Goal: Obtain resource: Download file/media

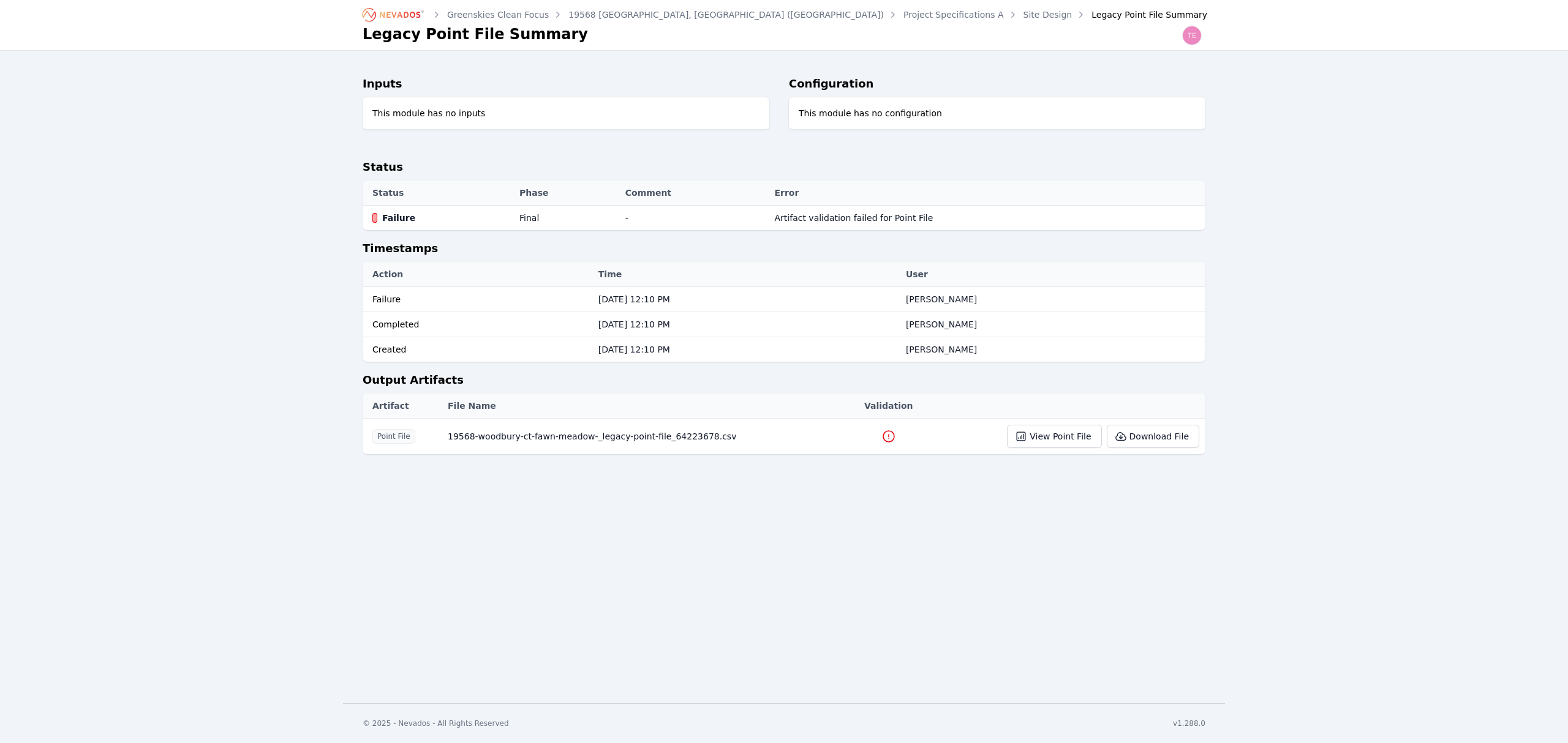
click at [883, 437] on icon at bounding box center [888, 436] width 11 height 11
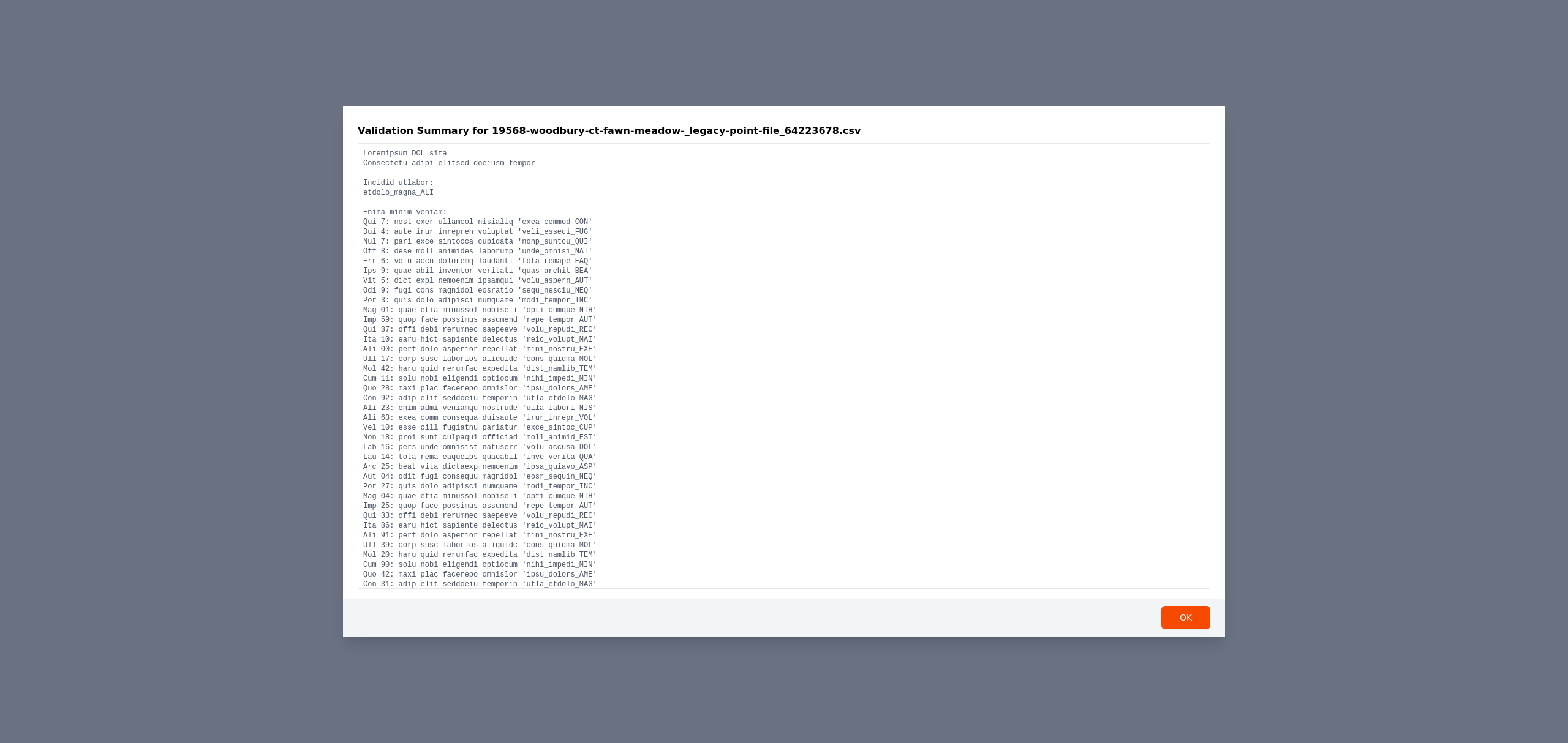
click at [1301, 590] on div "Validation Summary for 19568-woodbury-ct-fawn-meadow-_legacy-point-file_6422367…" at bounding box center [784, 371] width 1568 height 743
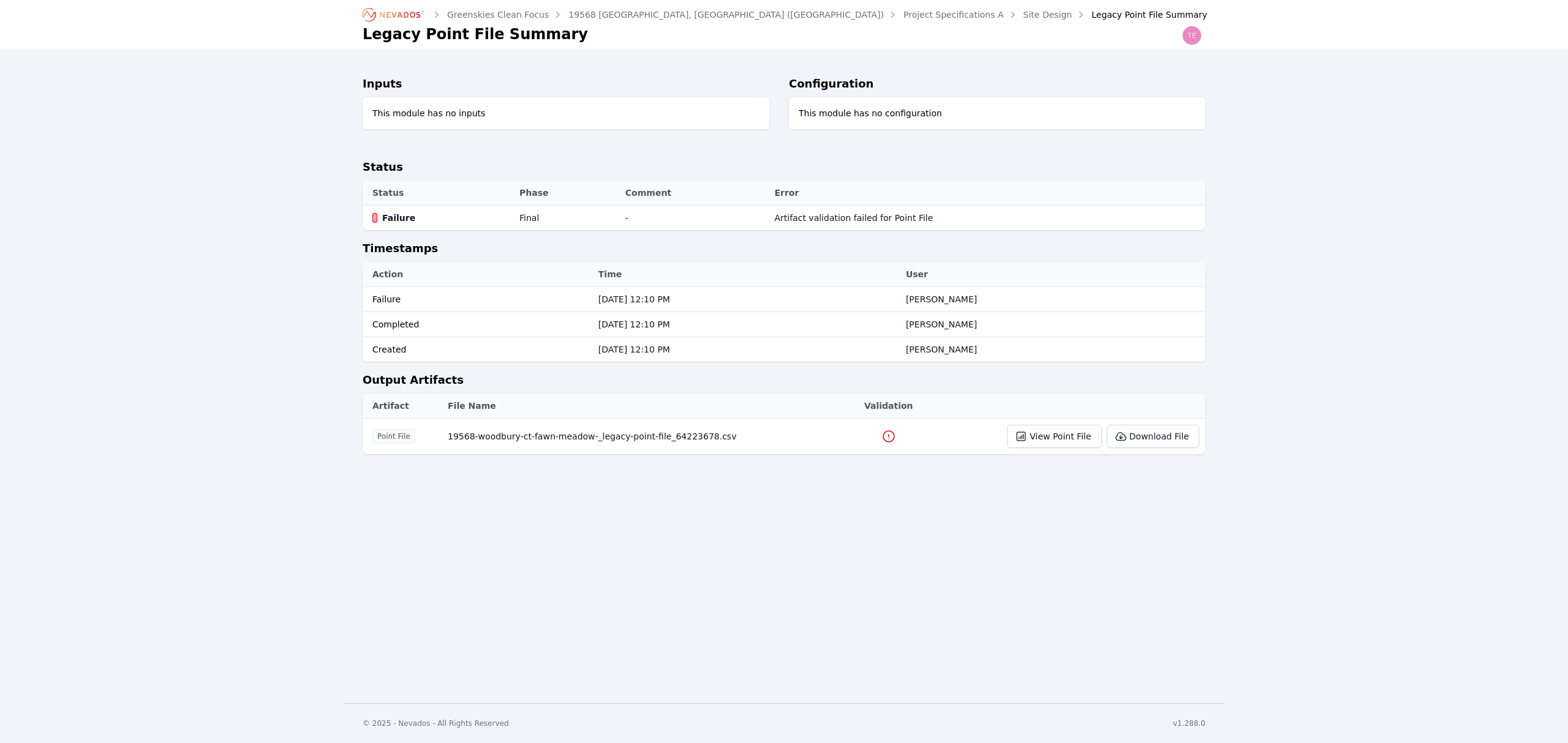
click at [882, 436] on icon at bounding box center [888, 436] width 14 height 14
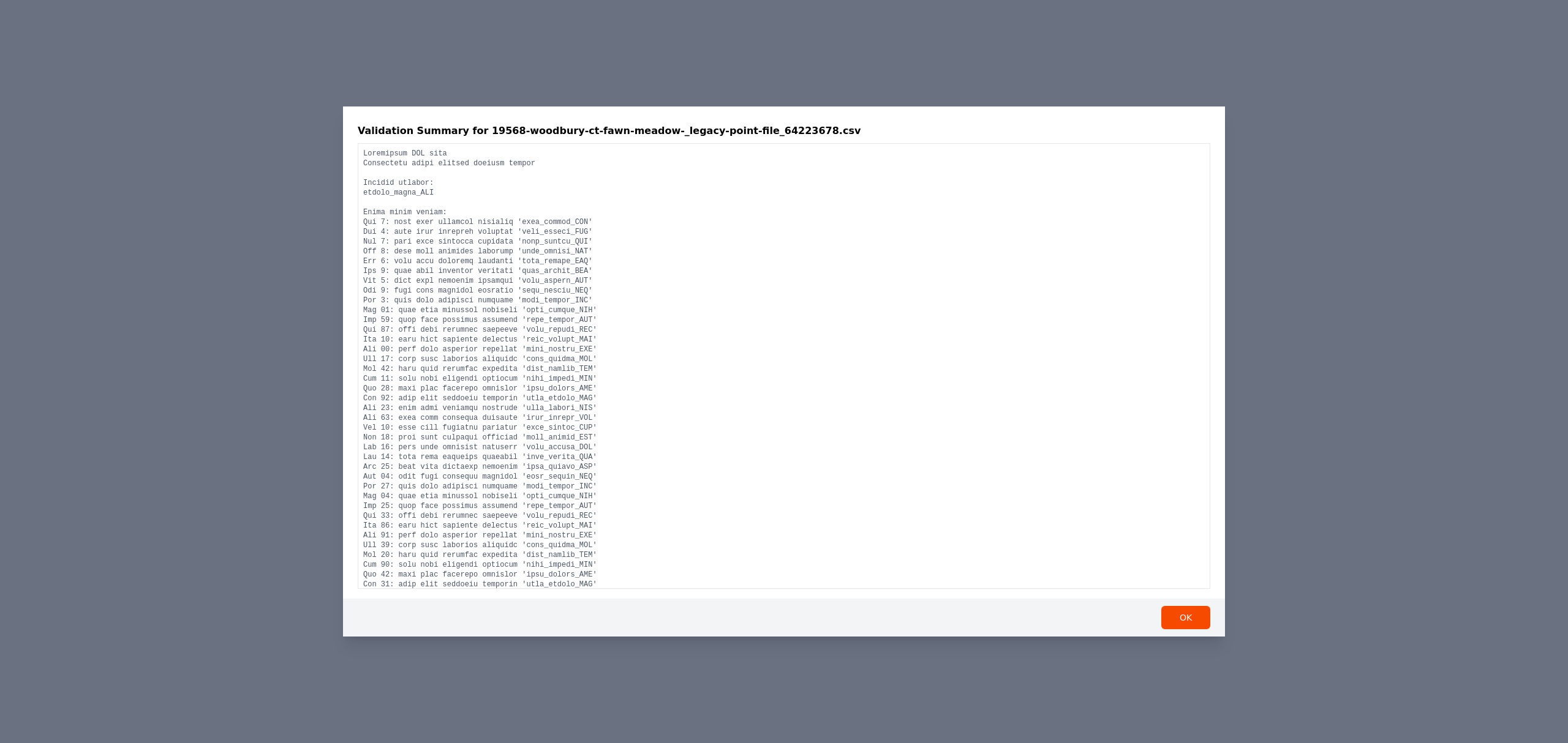
click at [1390, 244] on div "Validation Summary for 19568-woodbury-ct-fawn-meadow-_legacy-point-file_6422367…" at bounding box center [784, 371] width 1568 height 743
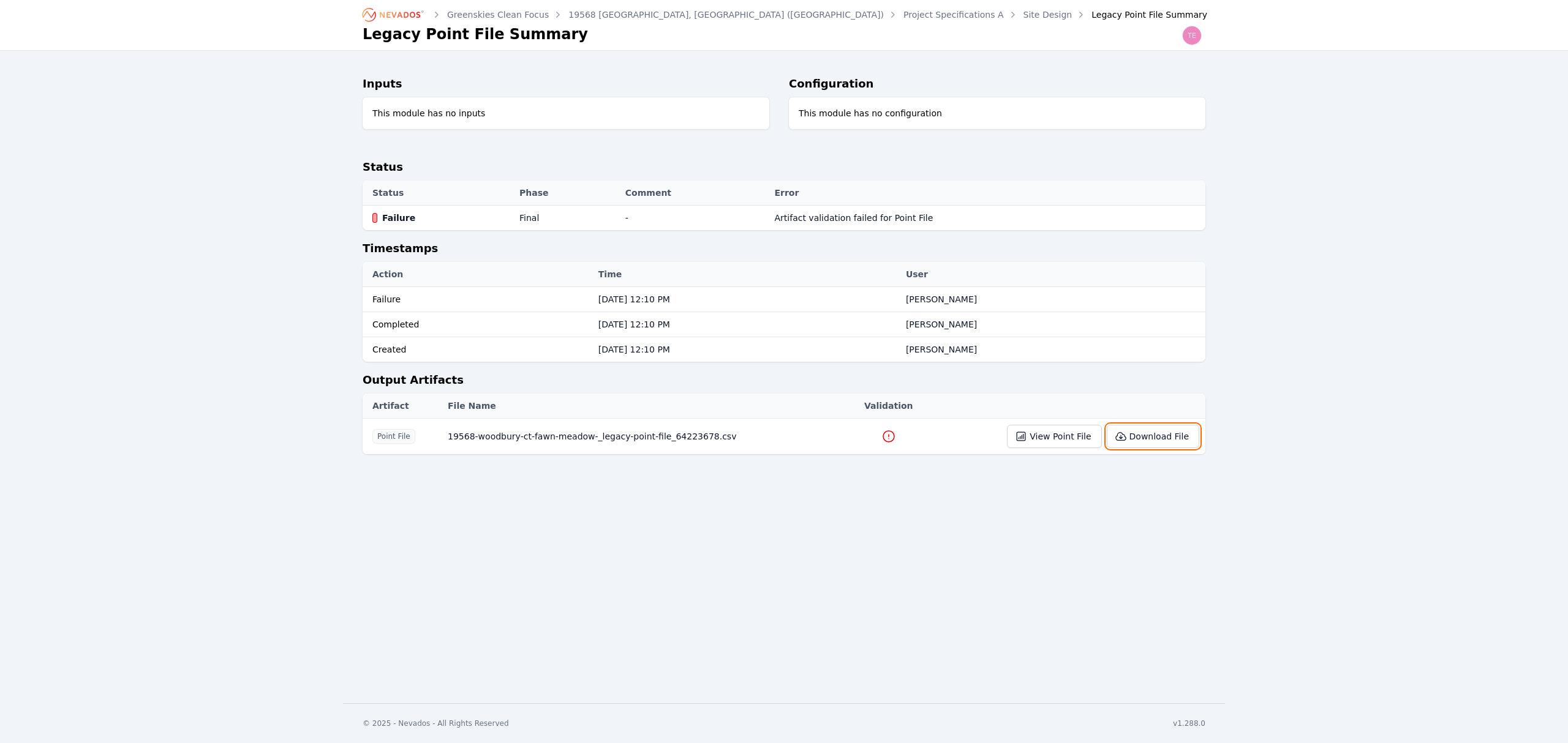
click at [1145, 439] on button "Download File" at bounding box center [1153, 436] width 93 height 24
click at [1024, 11] on link "Site Design" at bounding box center [1048, 14] width 49 height 12
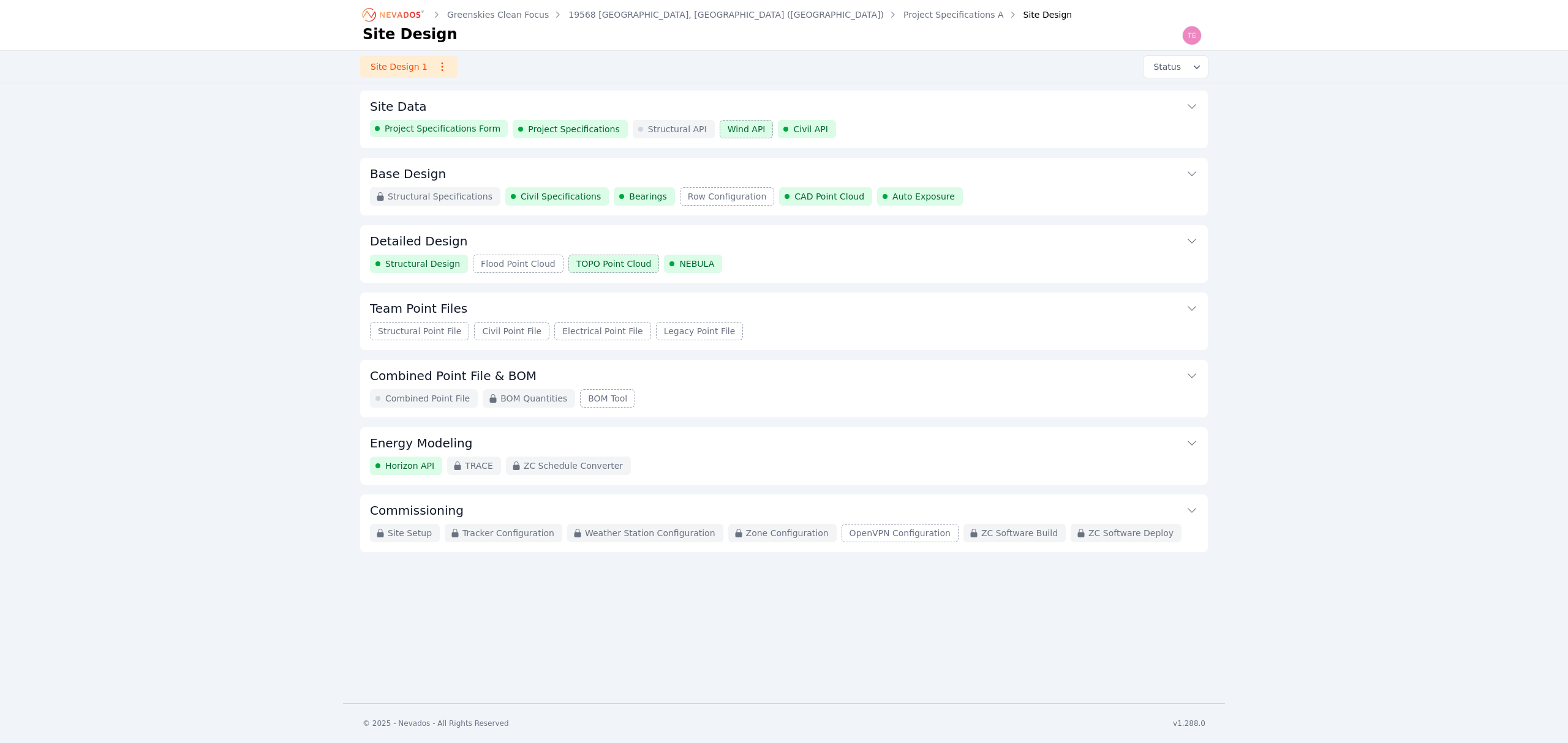
click at [849, 334] on div "Structural Point File Civil Point File Electrical Point File Legacy Point File" at bounding box center [784, 331] width 828 height 18
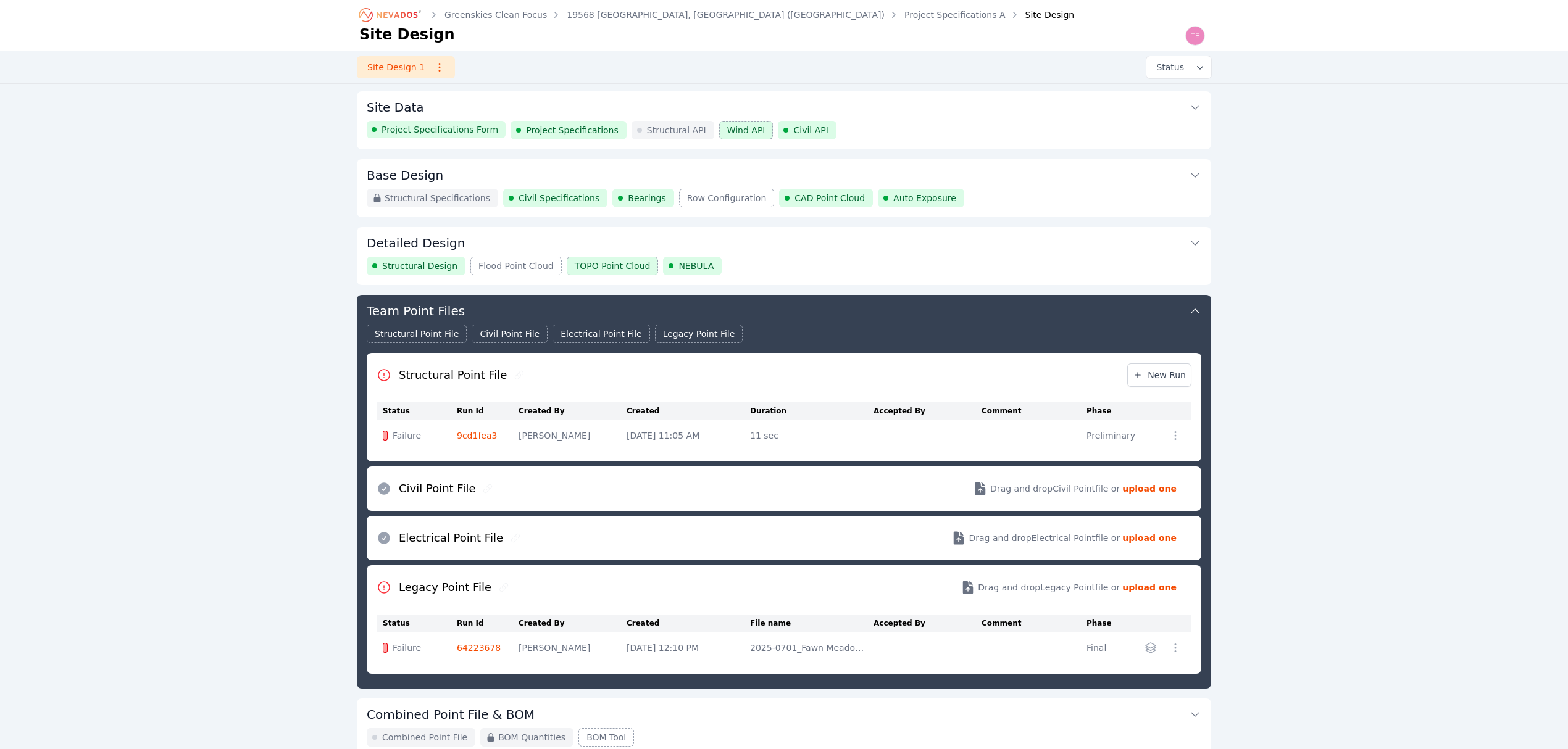
click at [963, 254] on button "Detailed Design" at bounding box center [784, 242] width 834 height 30
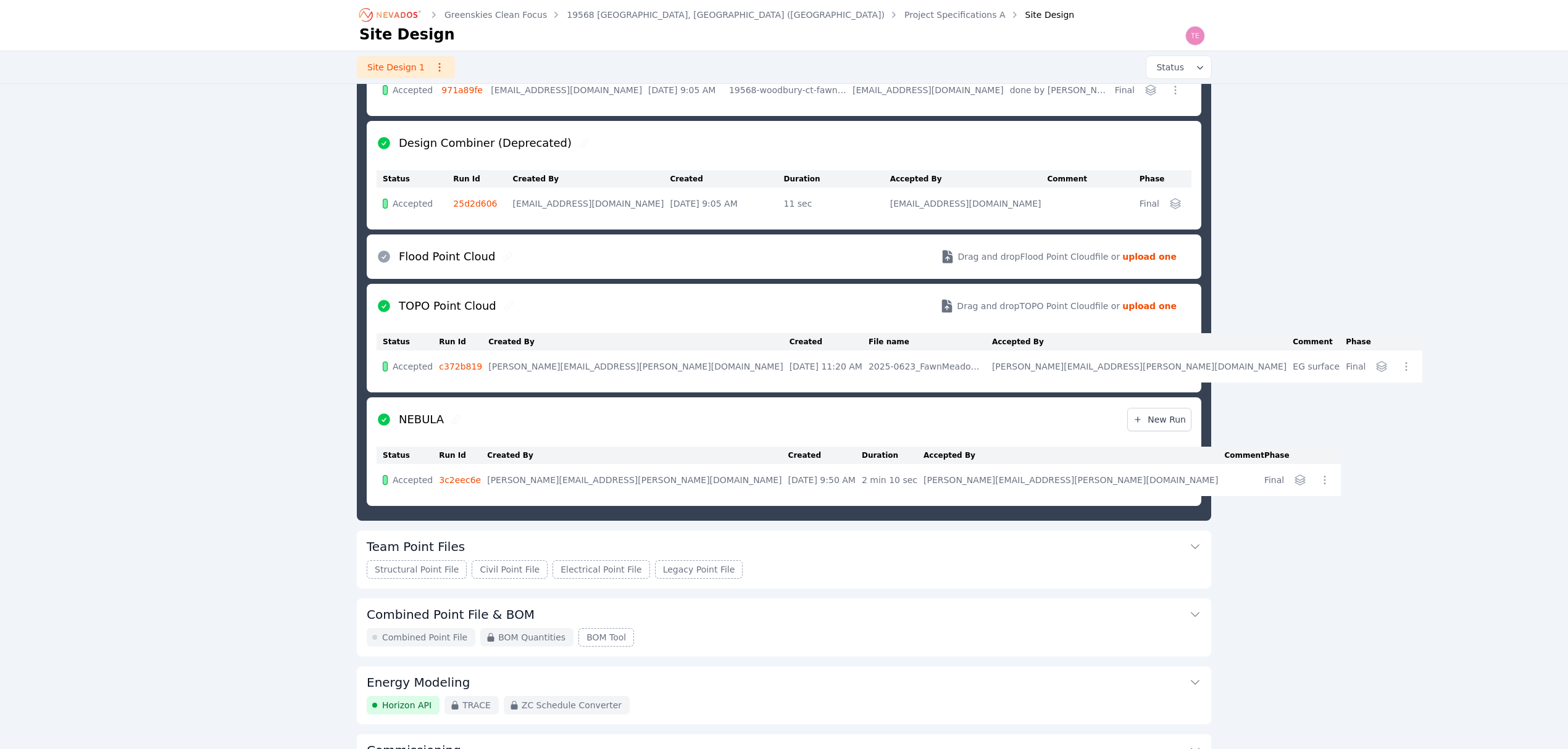
scroll to position [374, 0]
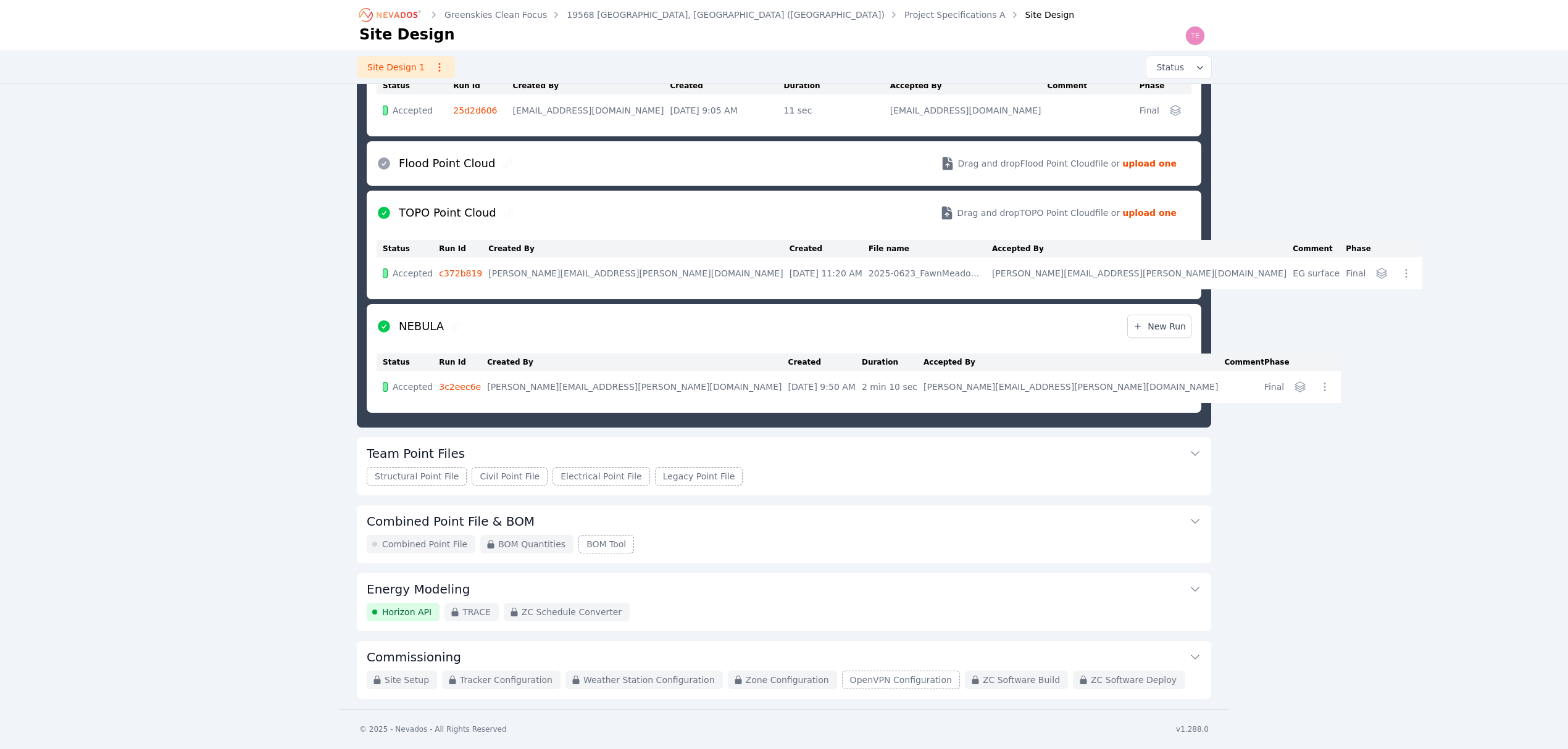
click at [918, 532] on button "Combined Point File & BOM" at bounding box center [784, 520] width 834 height 30
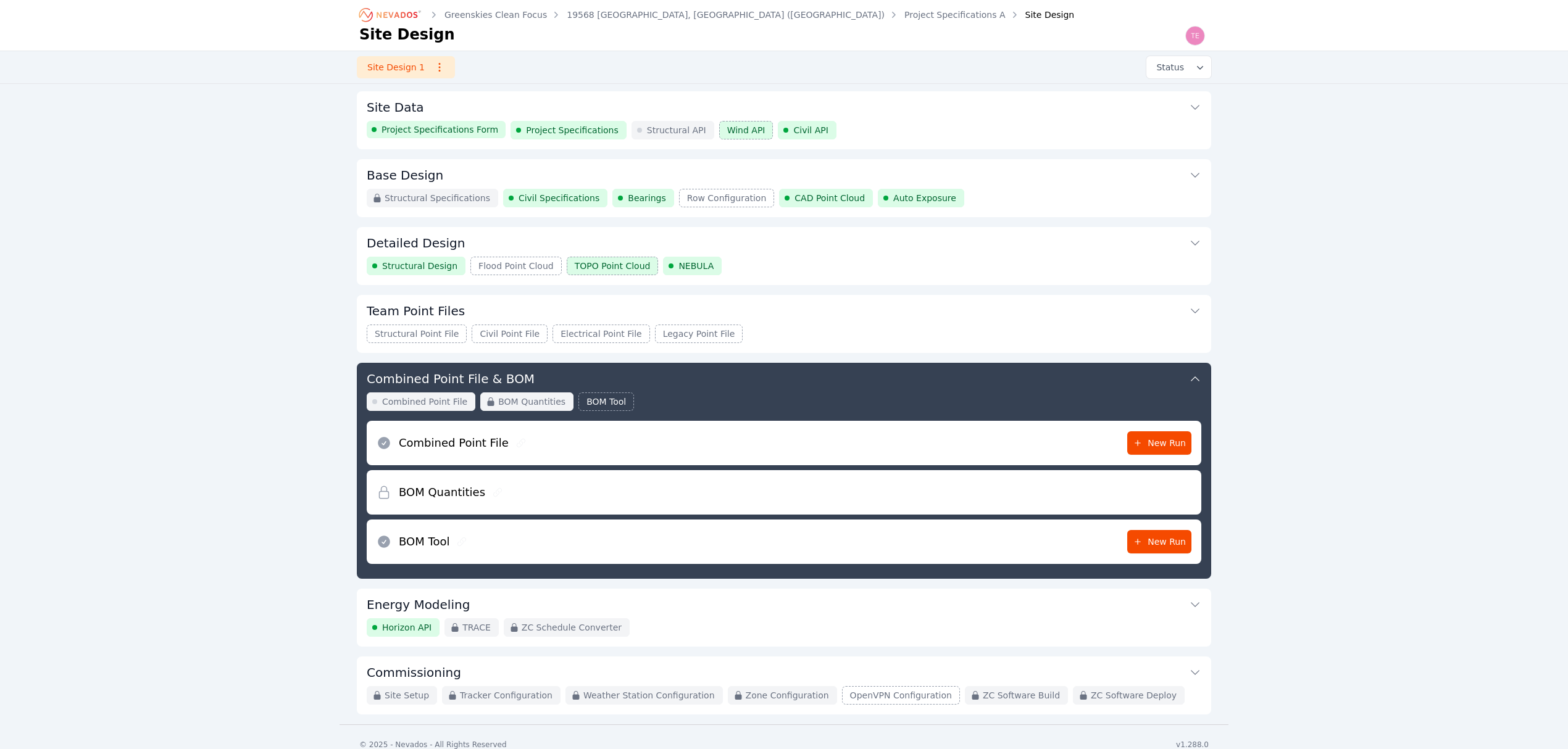
click at [865, 266] on div "Structural Design Flood Point Cloud TOPO Point Cloud NEBULA" at bounding box center [784, 266] width 834 height 18
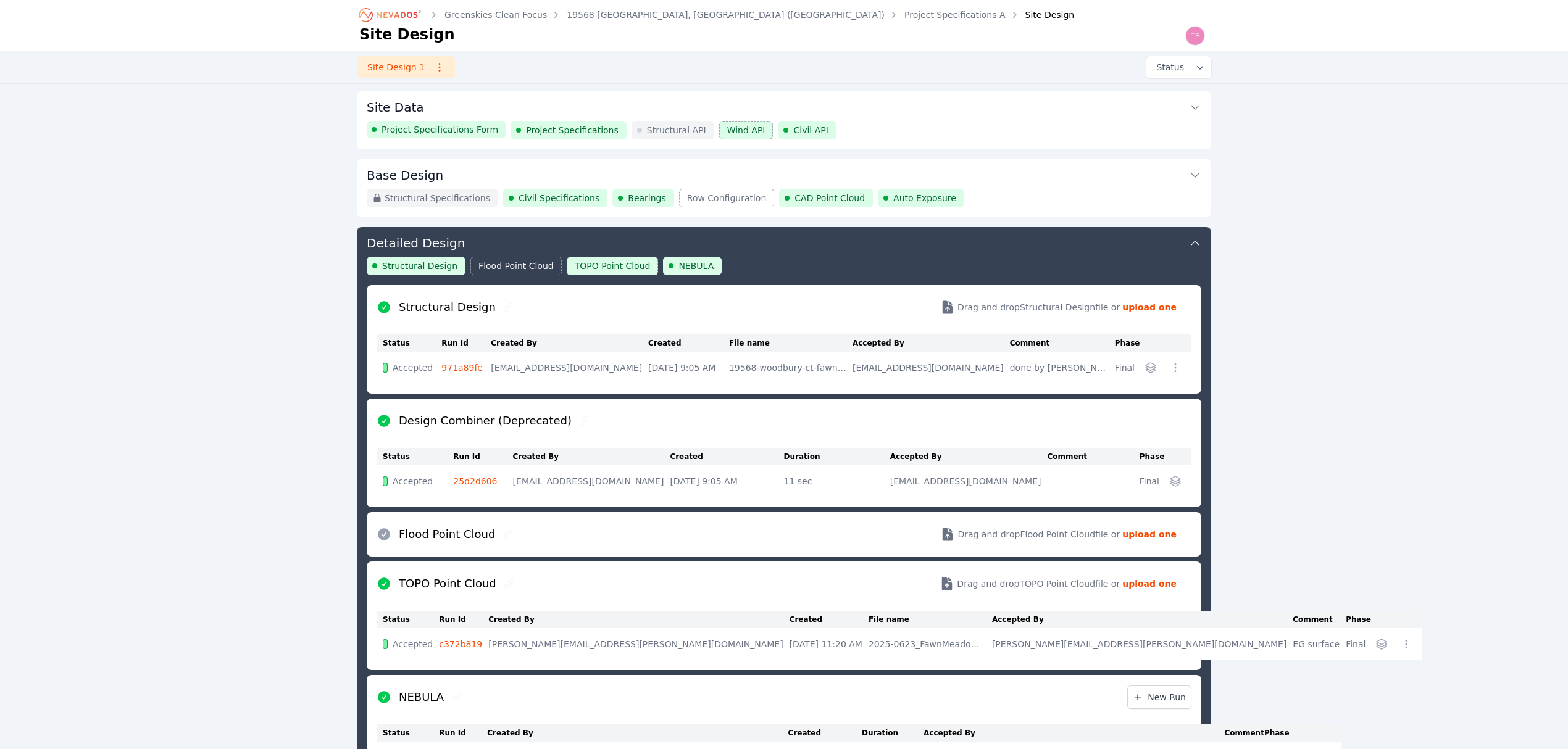
click at [1038, 187] on button "Base Design" at bounding box center [784, 174] width 834 height 30
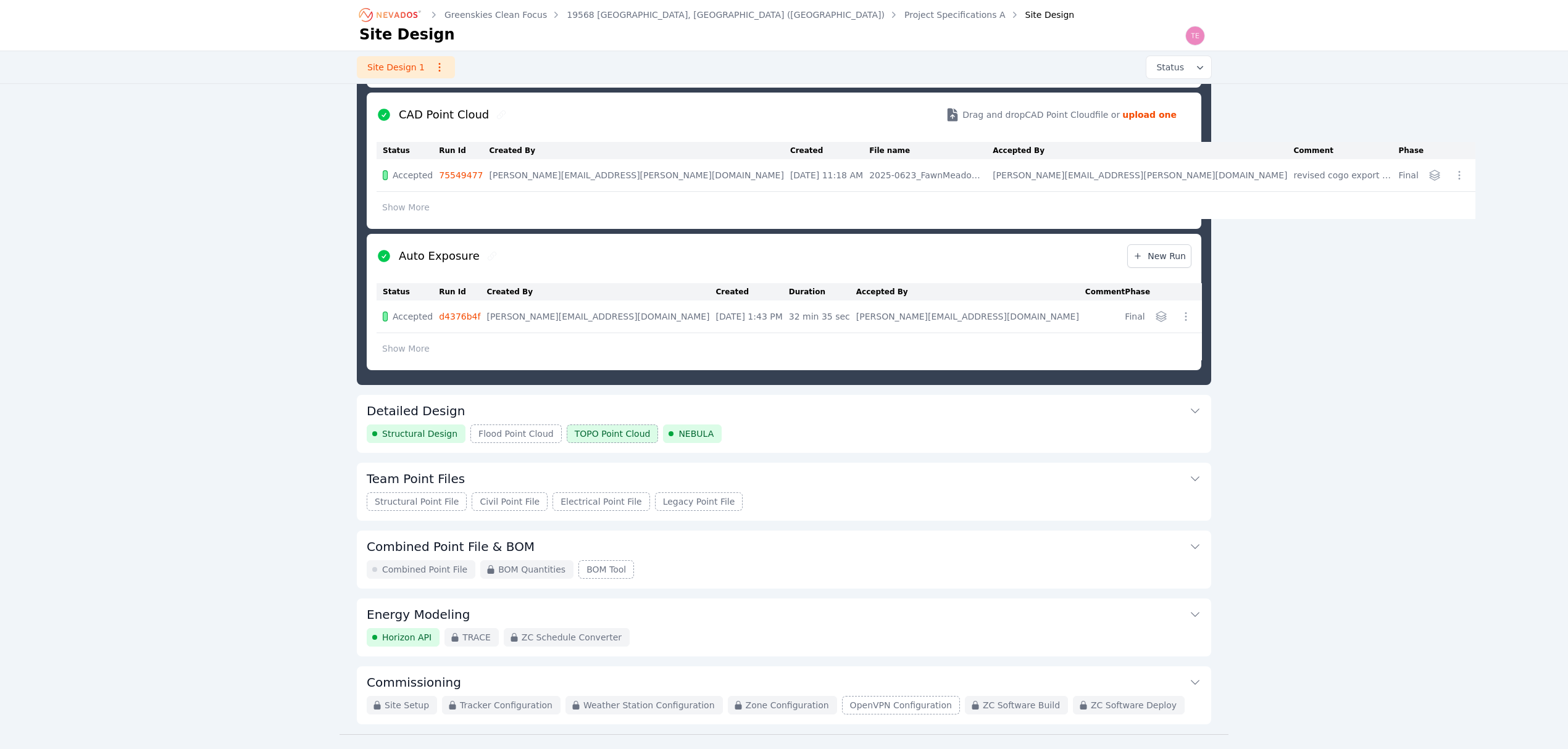
scroll to position [544, 0]
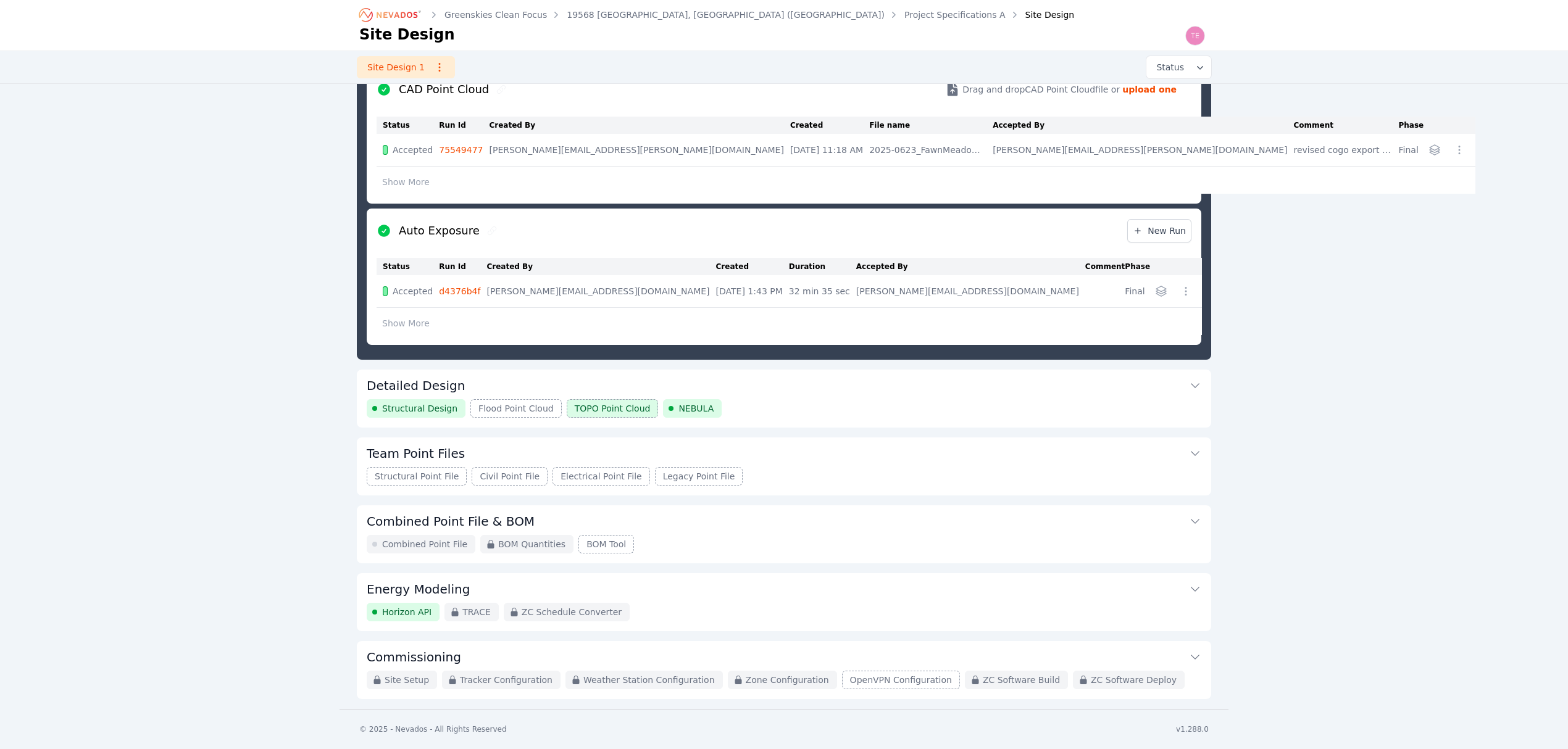
click at [862, 477] on div "Structural Point File Civil Point File Electrical Point File Legacy Point File" at bounding box center [784, 477] width 834 height 18
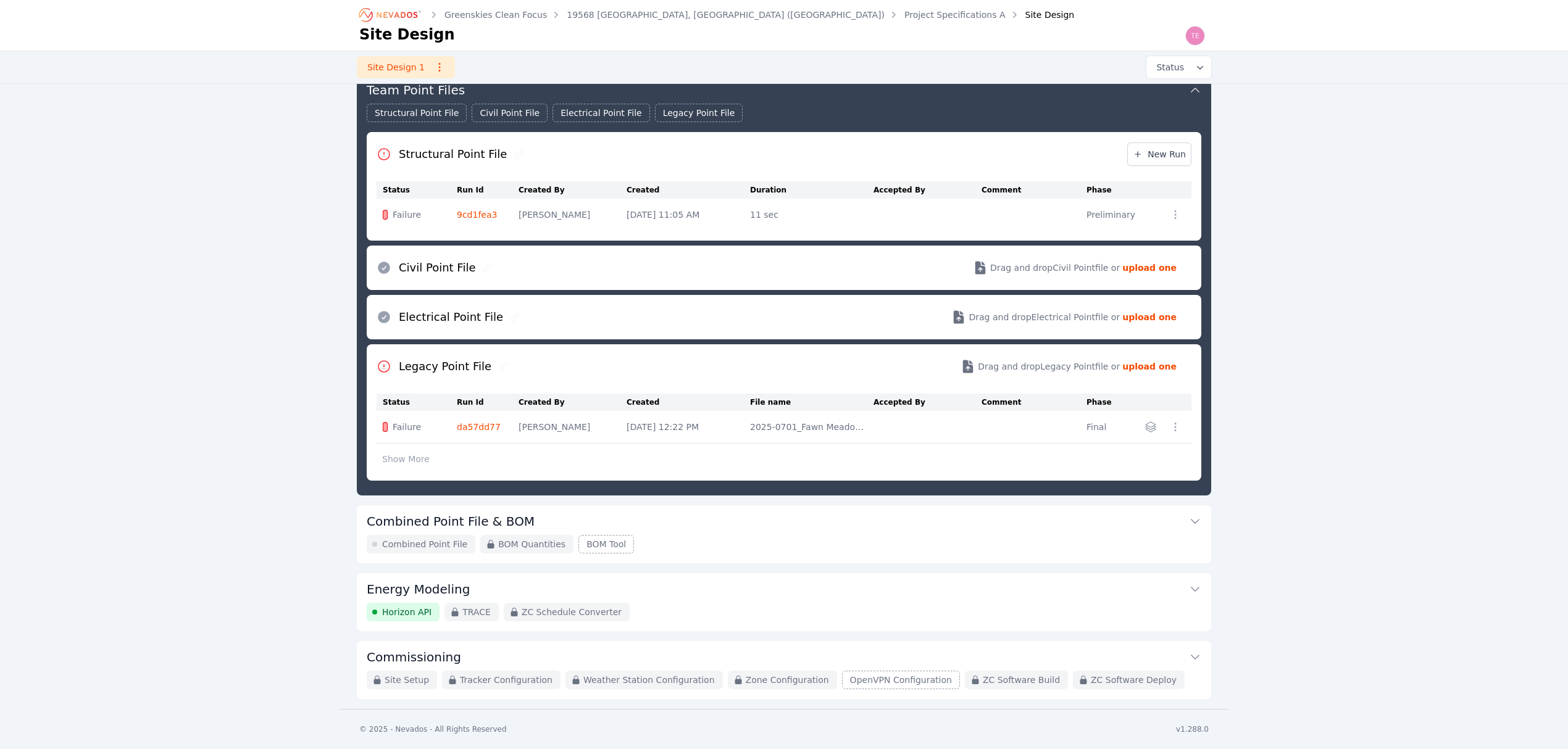
scroll to position [204, 0]
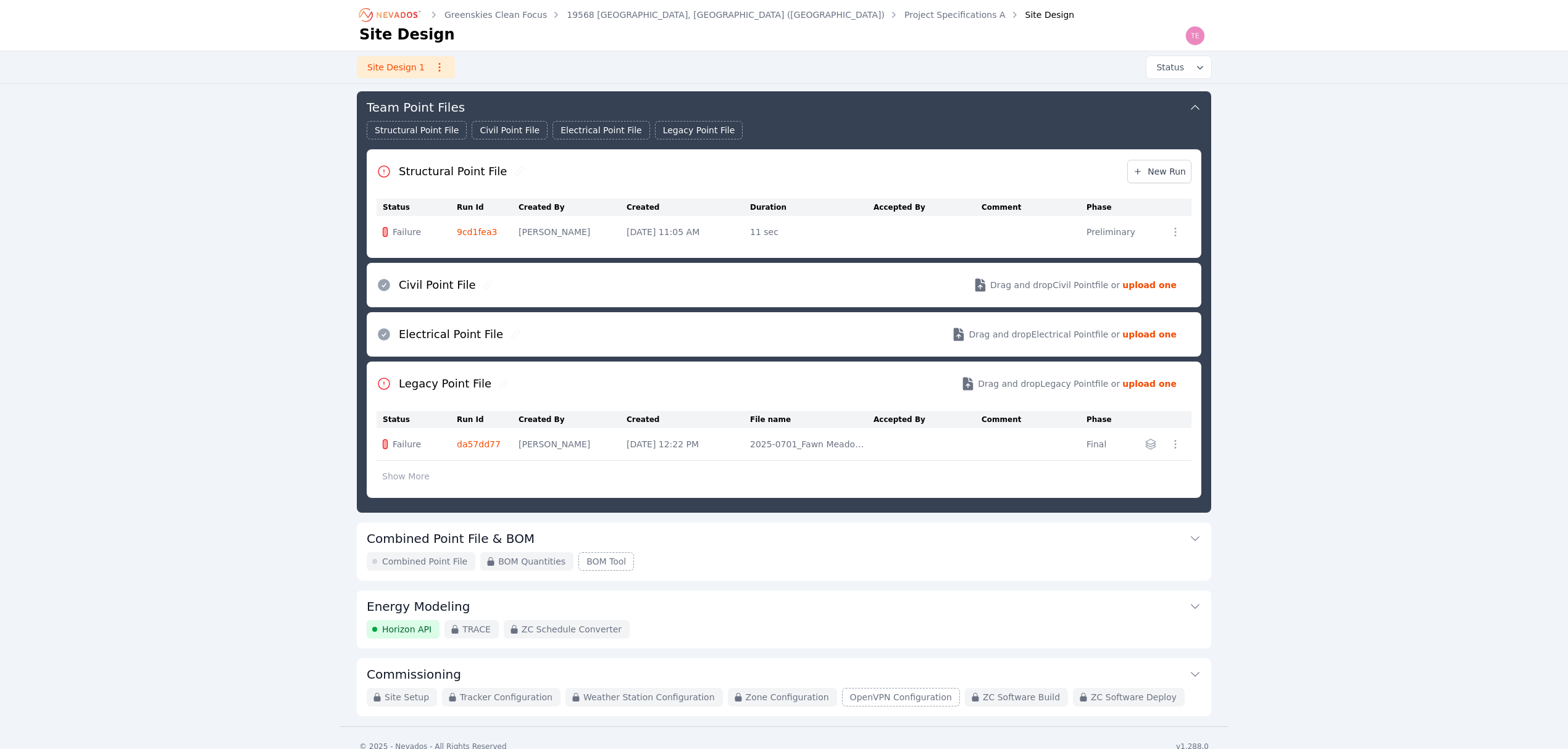
click at [481, 235] on link "9cd1fea3" at bounding box center [477, 232] width 40 height 10
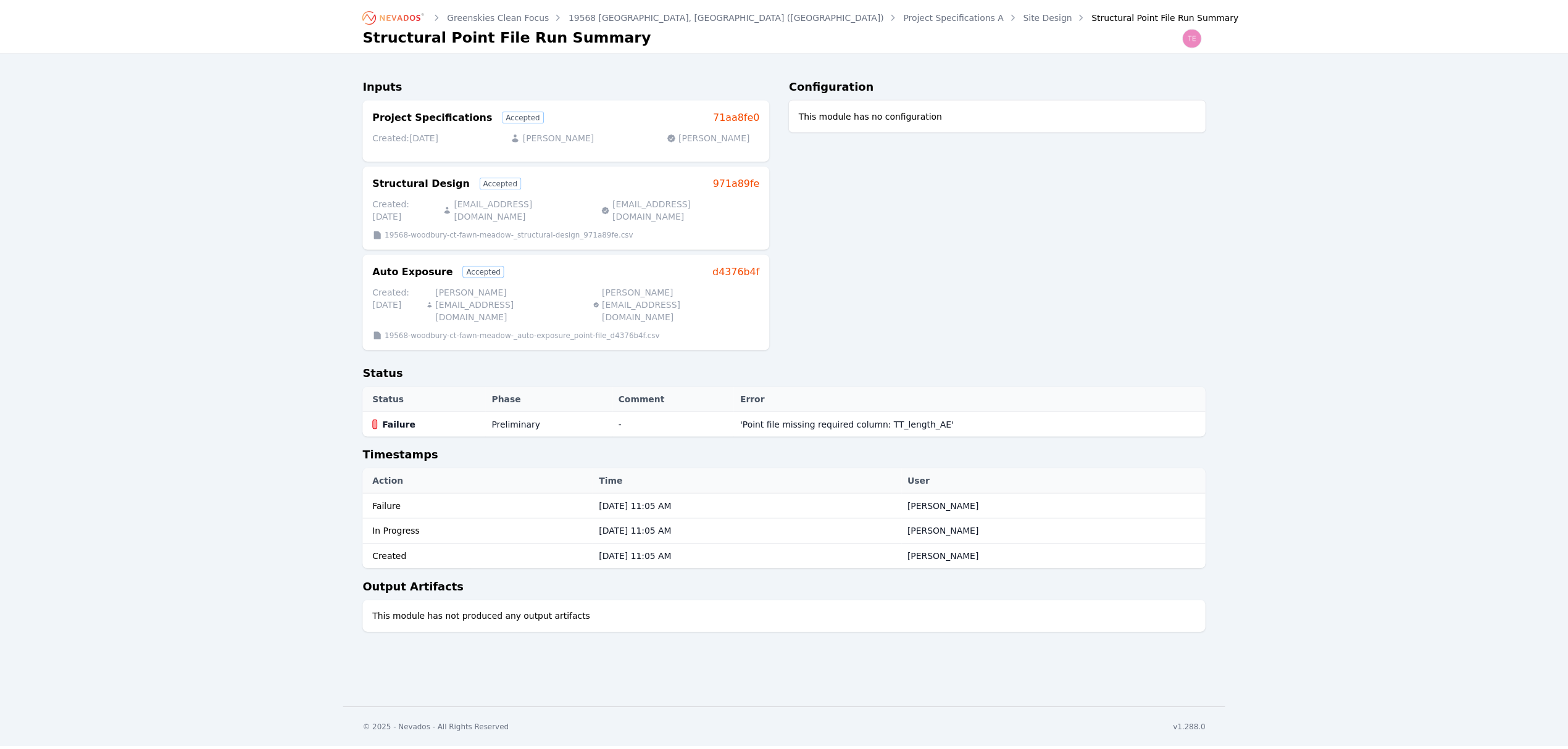
scroll to position [204, 0]
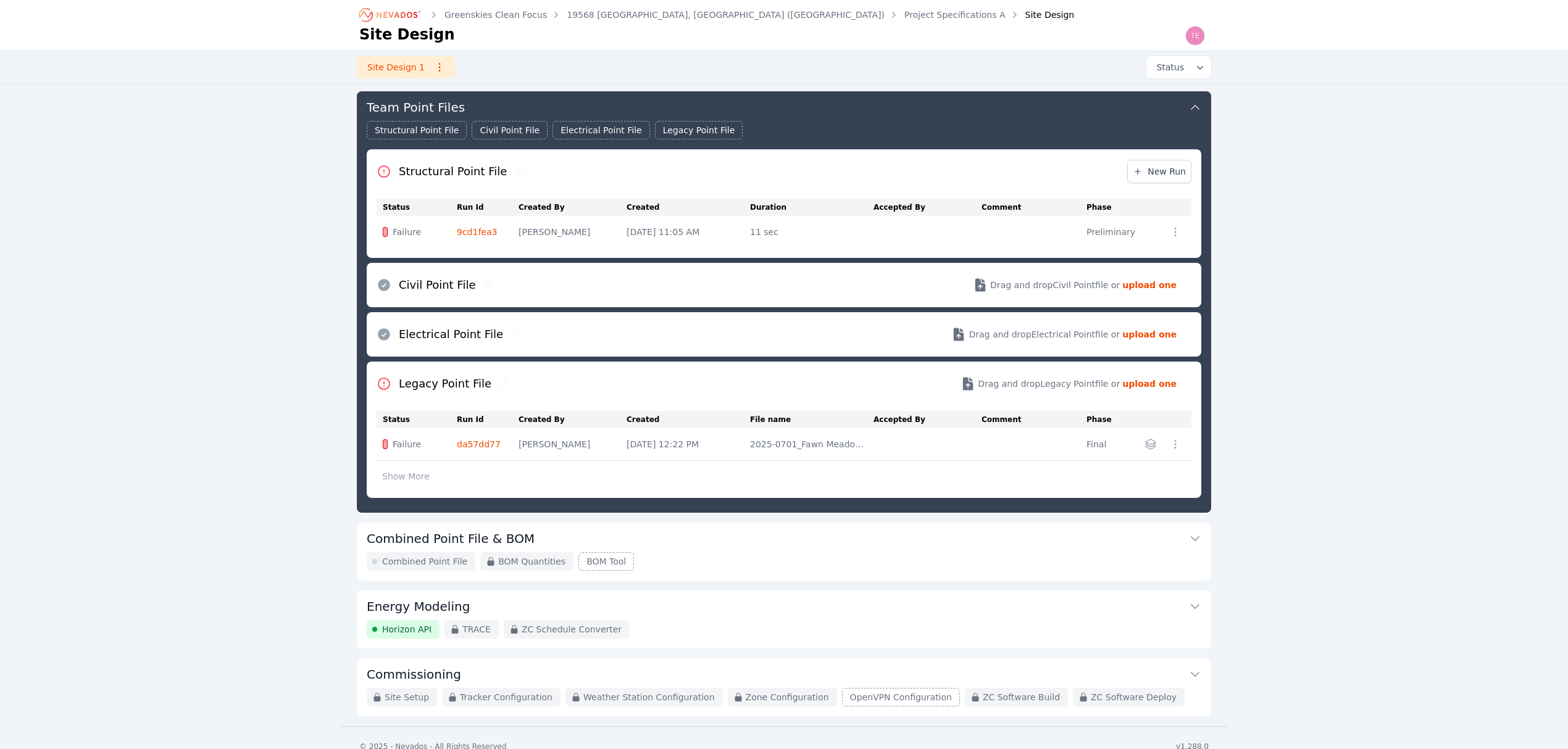
click at [474, 438] on td "da57dd77" at bounding box center [487, 445] width 62 height 33
click at [475, 445] on link "da57dd77" at bounding box center [478, 444] width 44 height 10
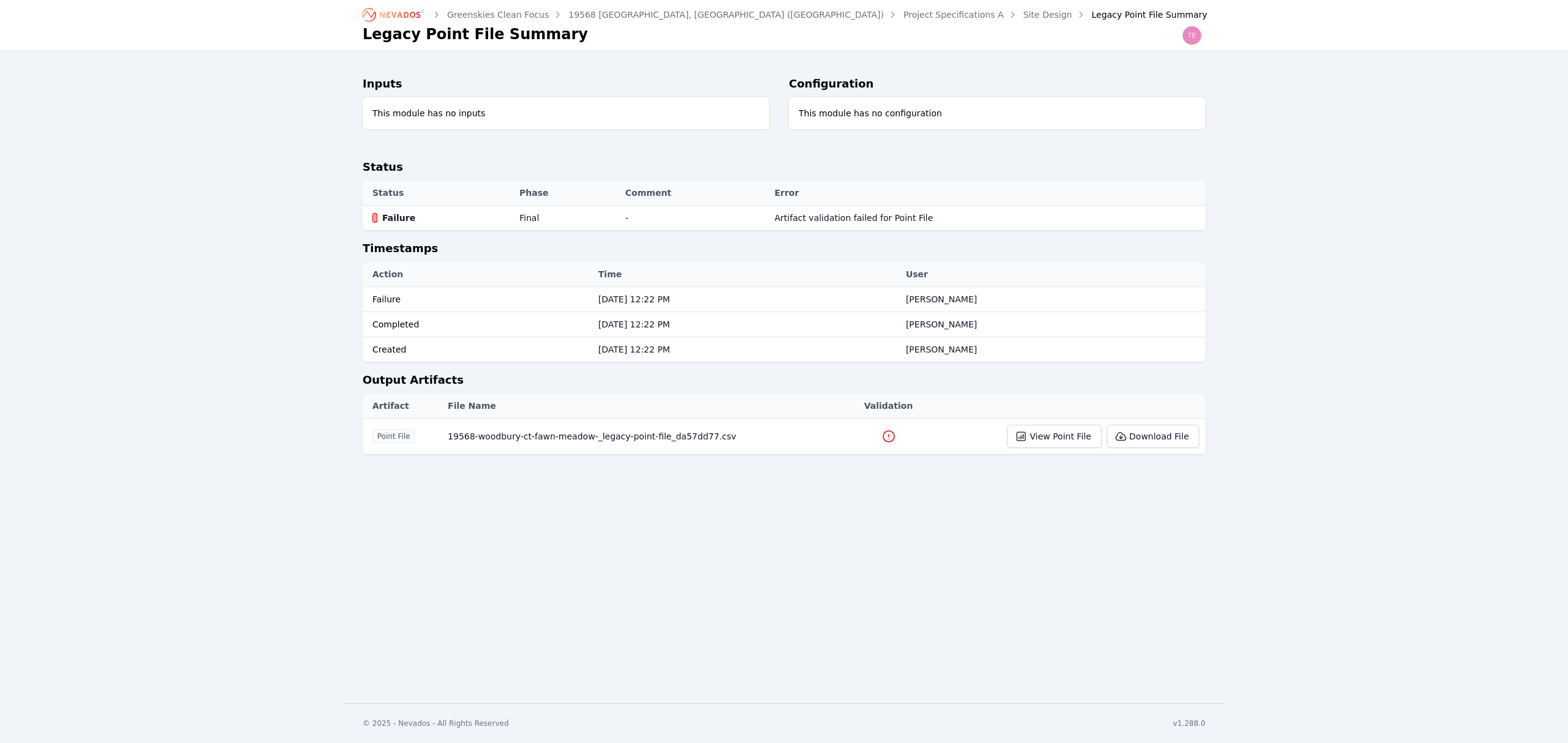
click at [882, 436] on icon at bounding box center [888, 436] width 14 height 14
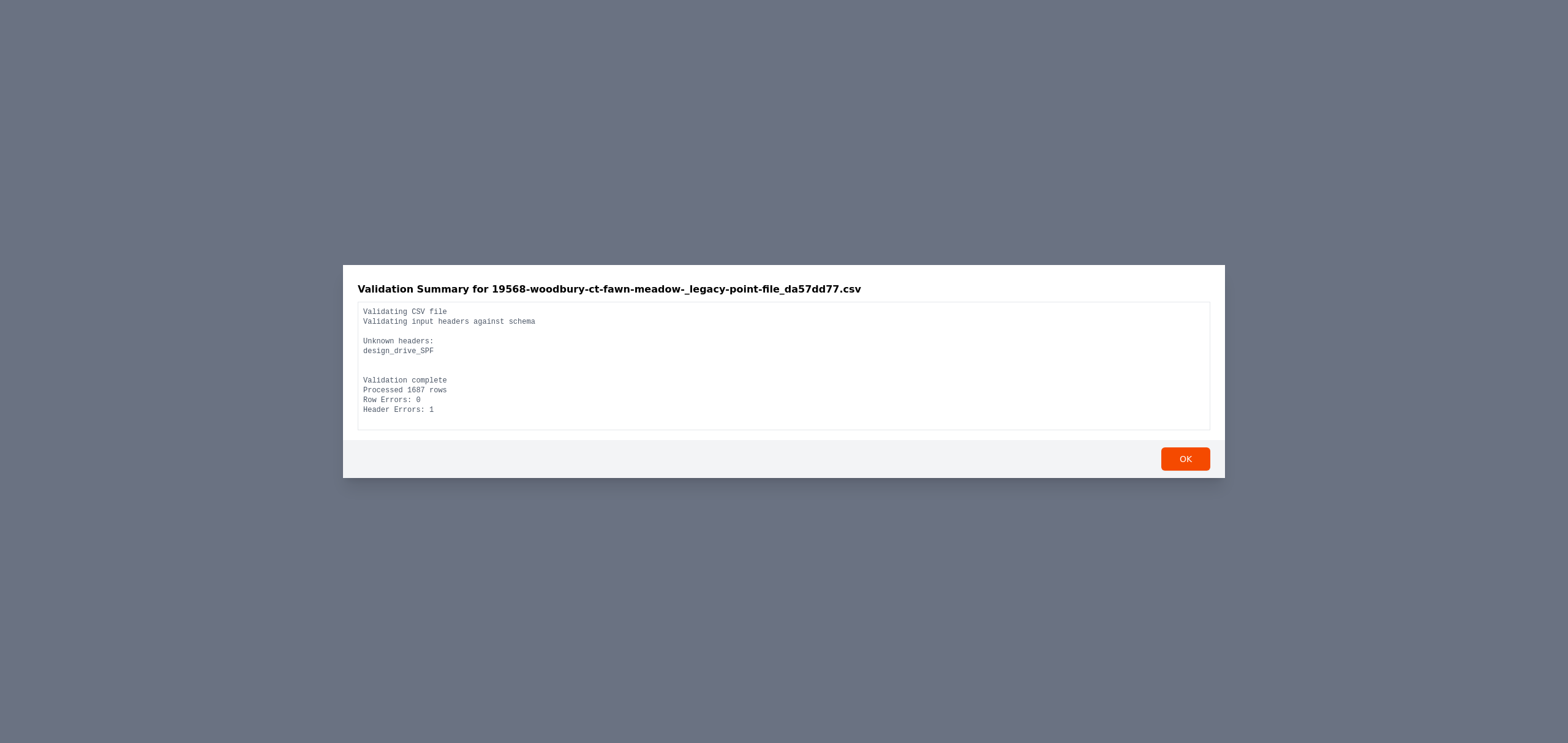
click at [822, 529] on div "Validation Summary for 19568-woodbury-ct-fawn-meadow-_legacy-point-file_da57dd7…" at bounding box center [784, 371] width 1568 height 743
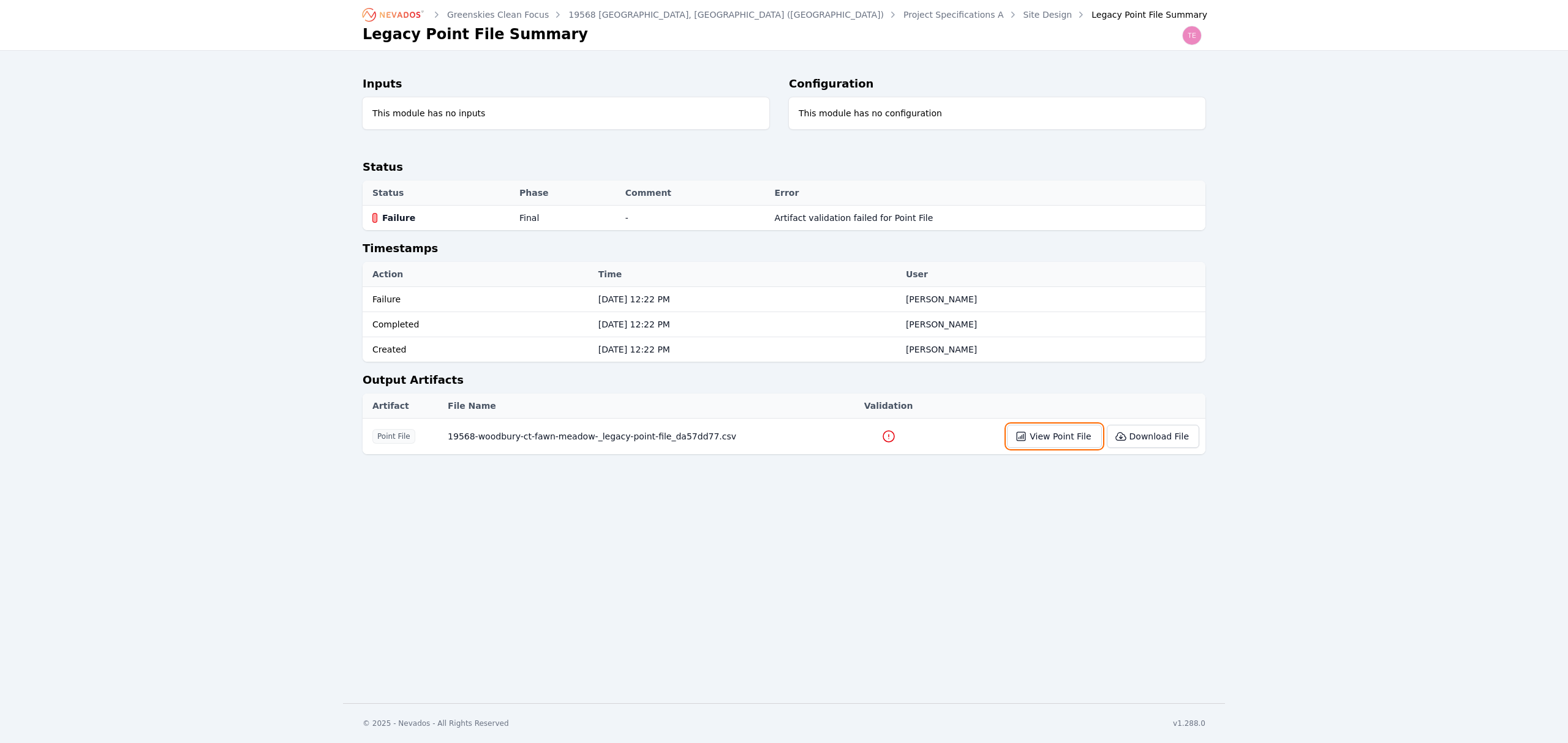
click at [1078, 436] on button "View Point File" at bounding box center [1054, 436] width 94 height 24
click at [1155, 441] on button "Download File" at bounding box center [1153, 436] width 93 height 24
click at [882, 432] on icon at bounding box center [888, 436] width 14 height 14
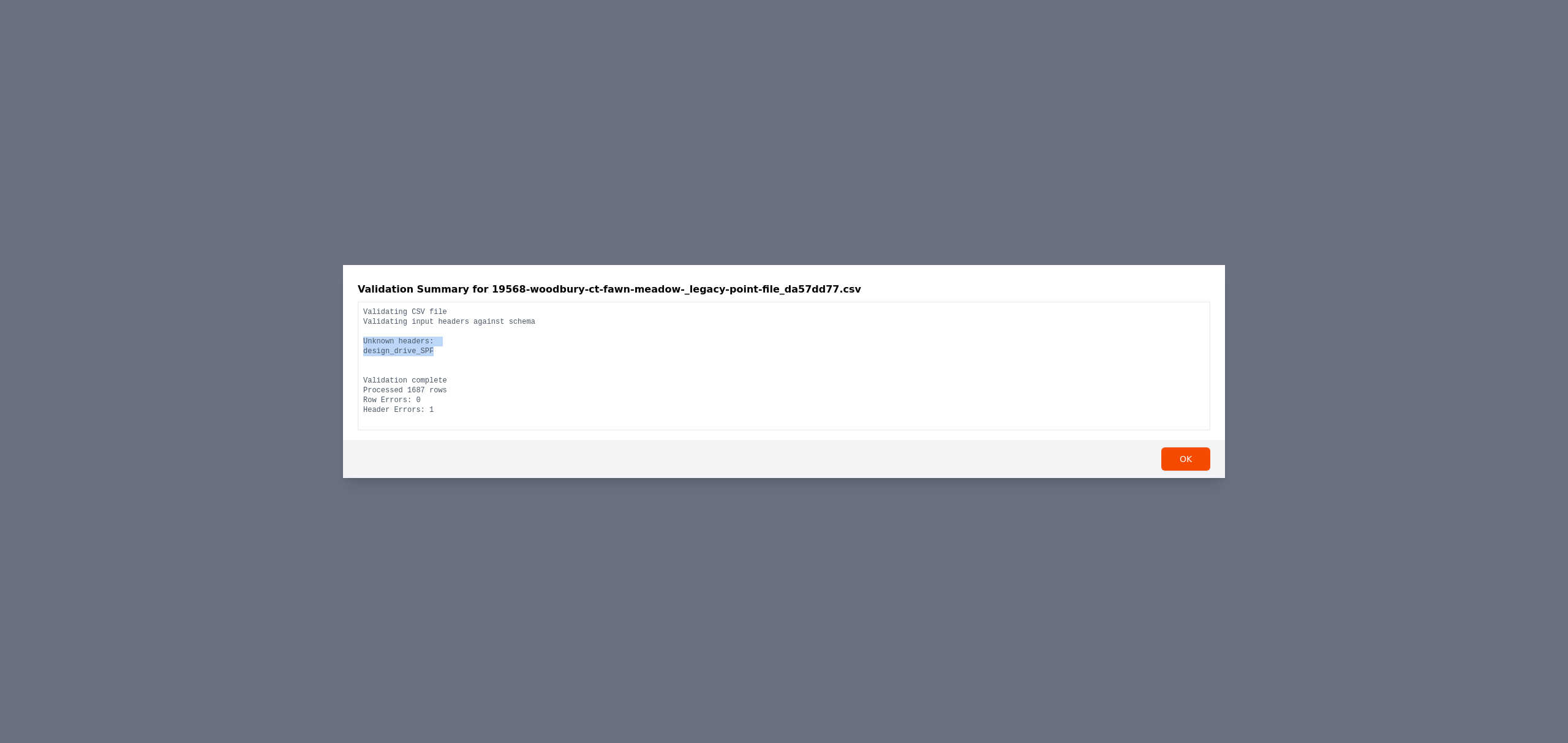
drag, startPoint x: 451, startPoint y: 355, endPoint x: 352, endPoint y: 340, distance: 100.1
click at [352, 340] on div "Validation Summary for 19568-woodbury-ct-fawn-meadow-_legacy-point-file_da57dd7…" at bounding box center [784, 352] width 882 height 175
click at [933, 217] on div "Validation Summary for 19568-woodbury-ct-fawn-meadow-_legacy-point-file_da57dd7…" at bounding box center [784, 371] width 1568 height 743
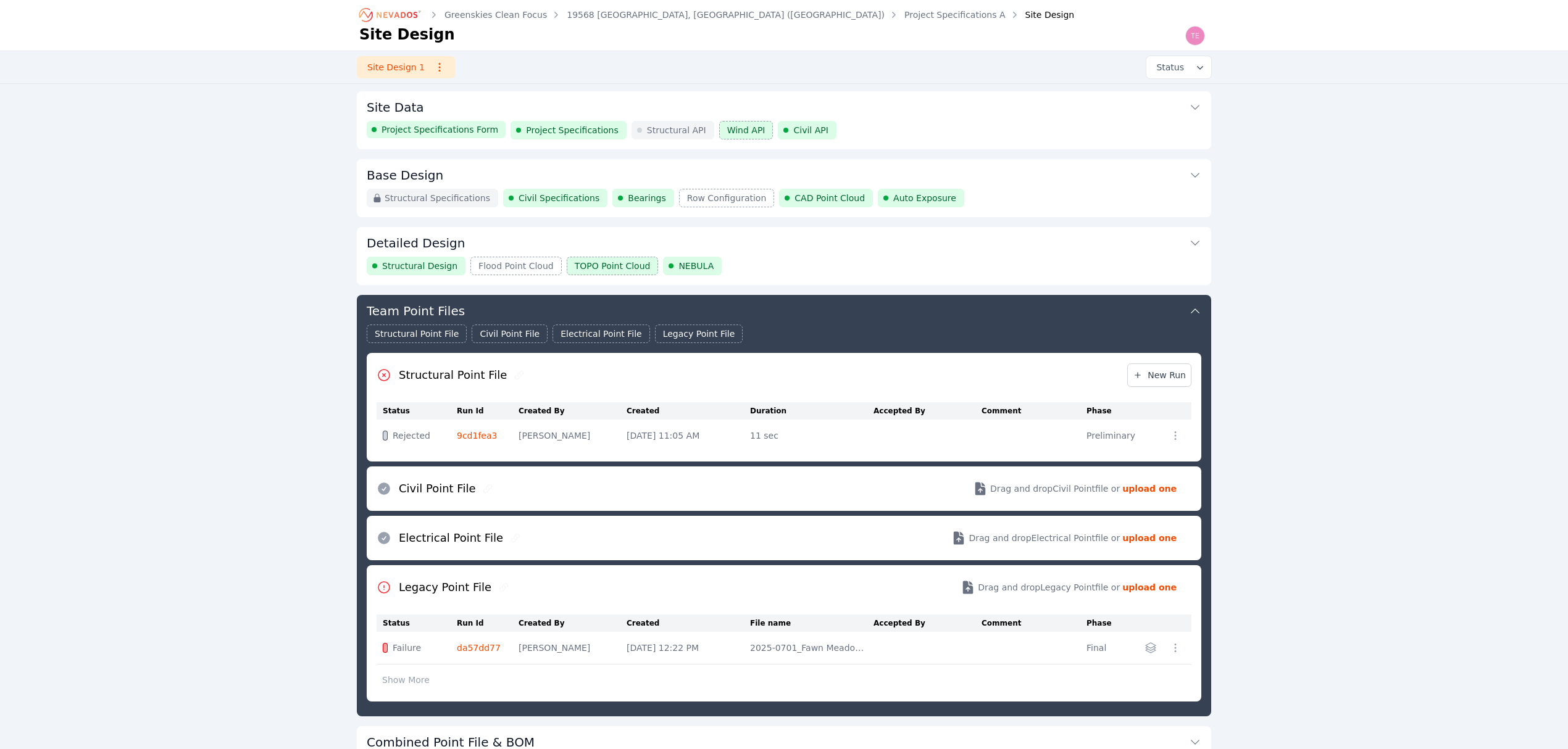
click at [998, 193] on div "Structural Specifications Civil Specifications Bearings Row Configuration CAD P…" at bounding box center [784, 198] width 834 height 18
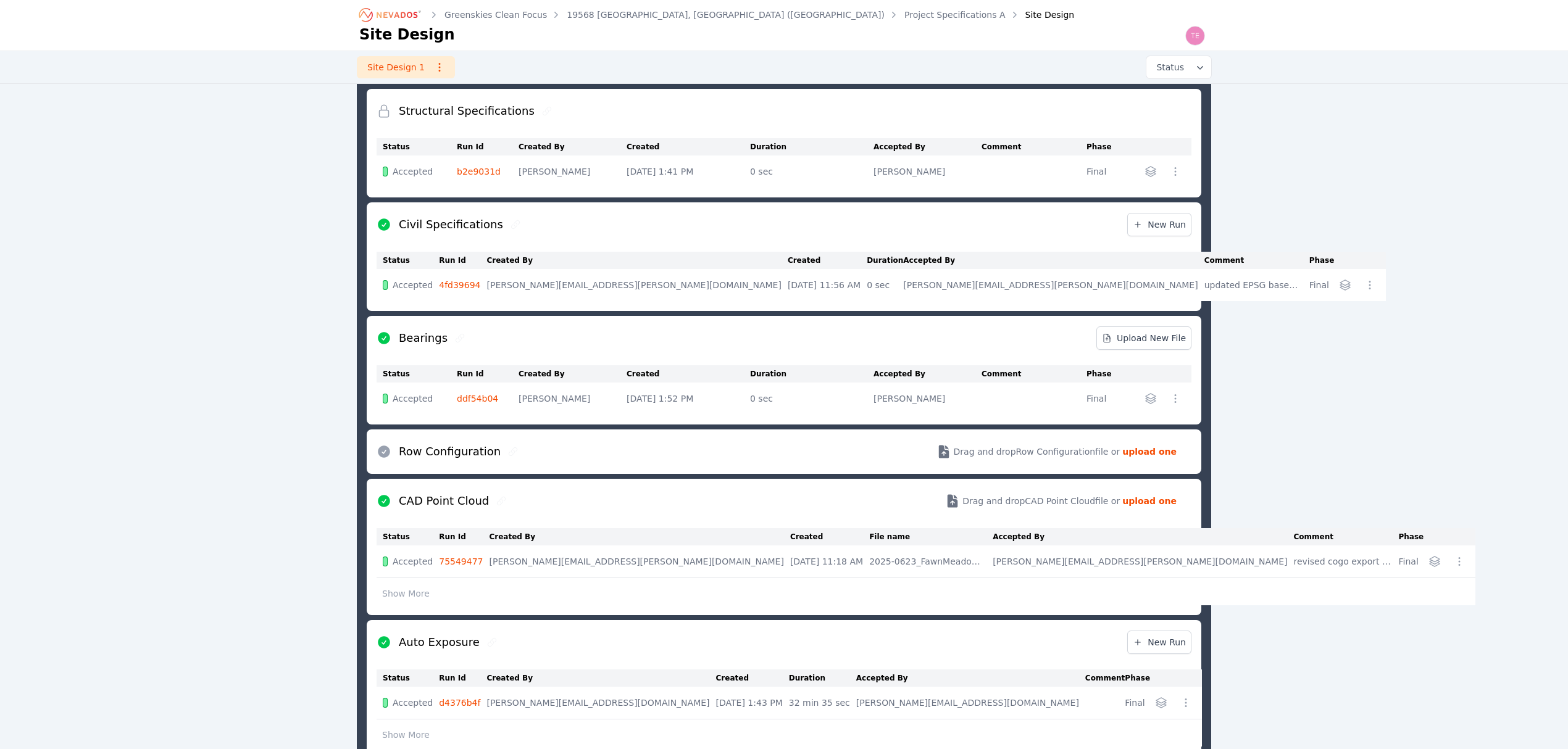
scroll to position [314, 0]
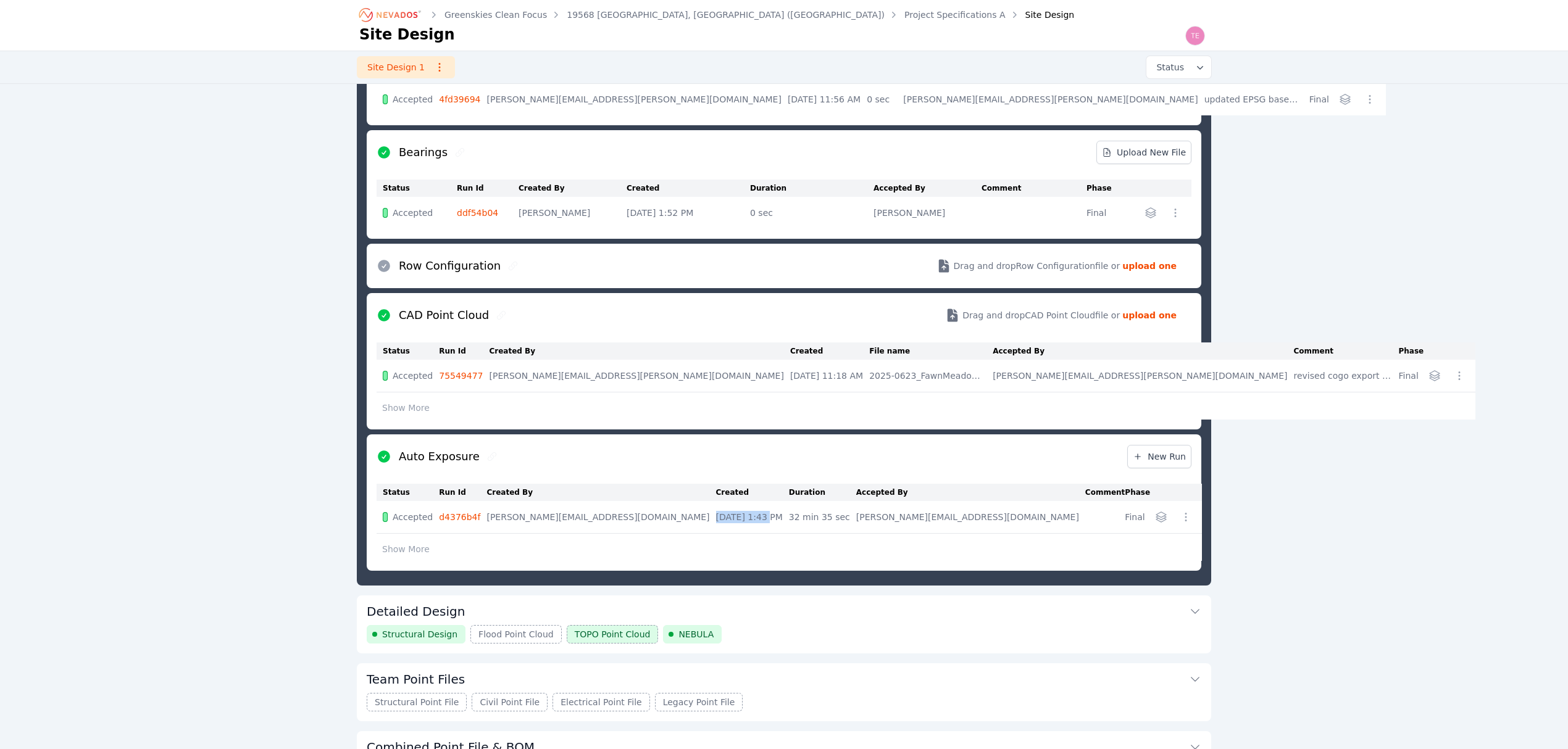
drag, startPoint x: 626, startPoint y: 517, endPoint x: 673, endPoint y: 521, distance: 47.2
click at [716, 521] on td "[DATE] 1:43 PM" at bounding box center [752, 517] width 73 height 33
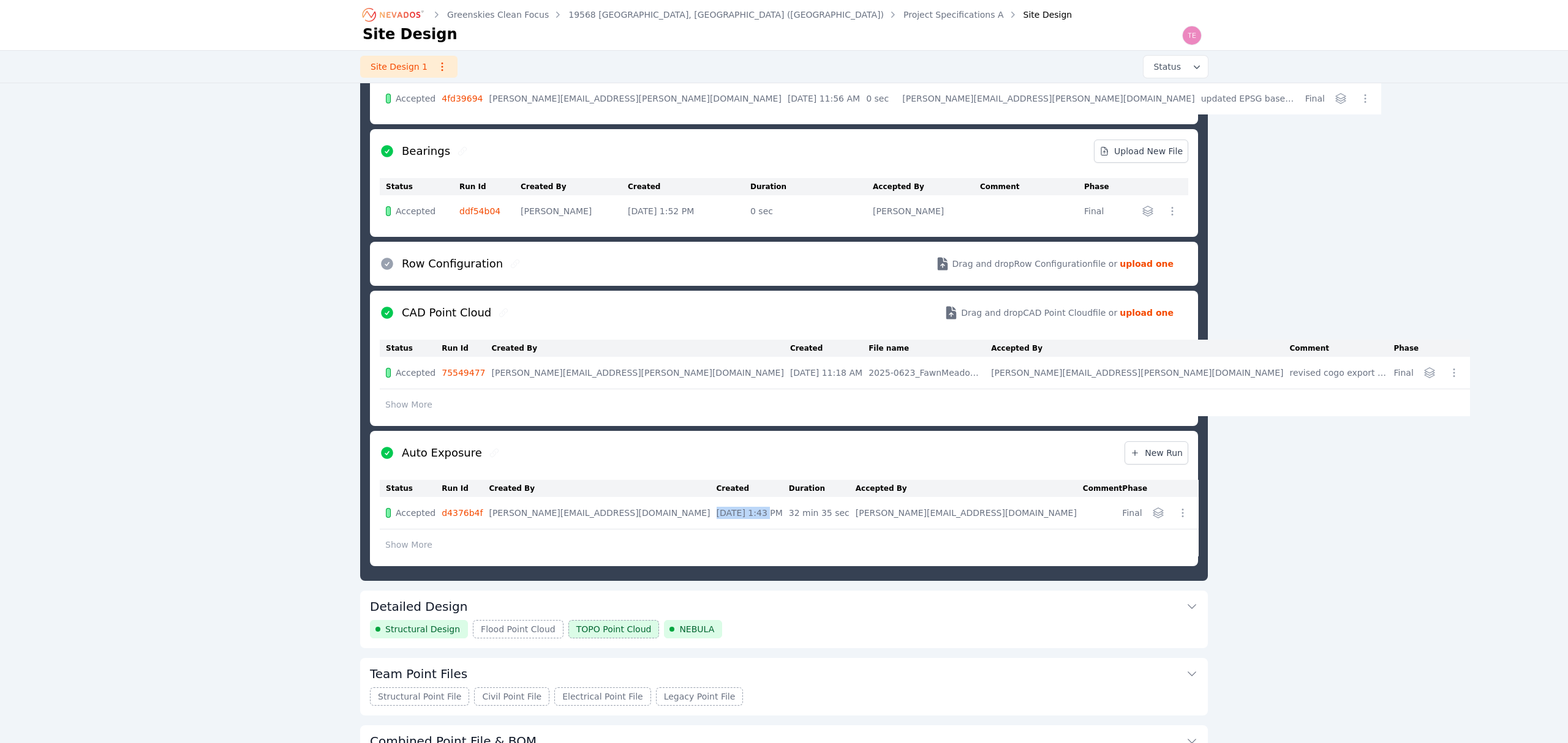
click at [1153, 518] on icon "button" at bounding box center [1157, 512] width 10 height 10
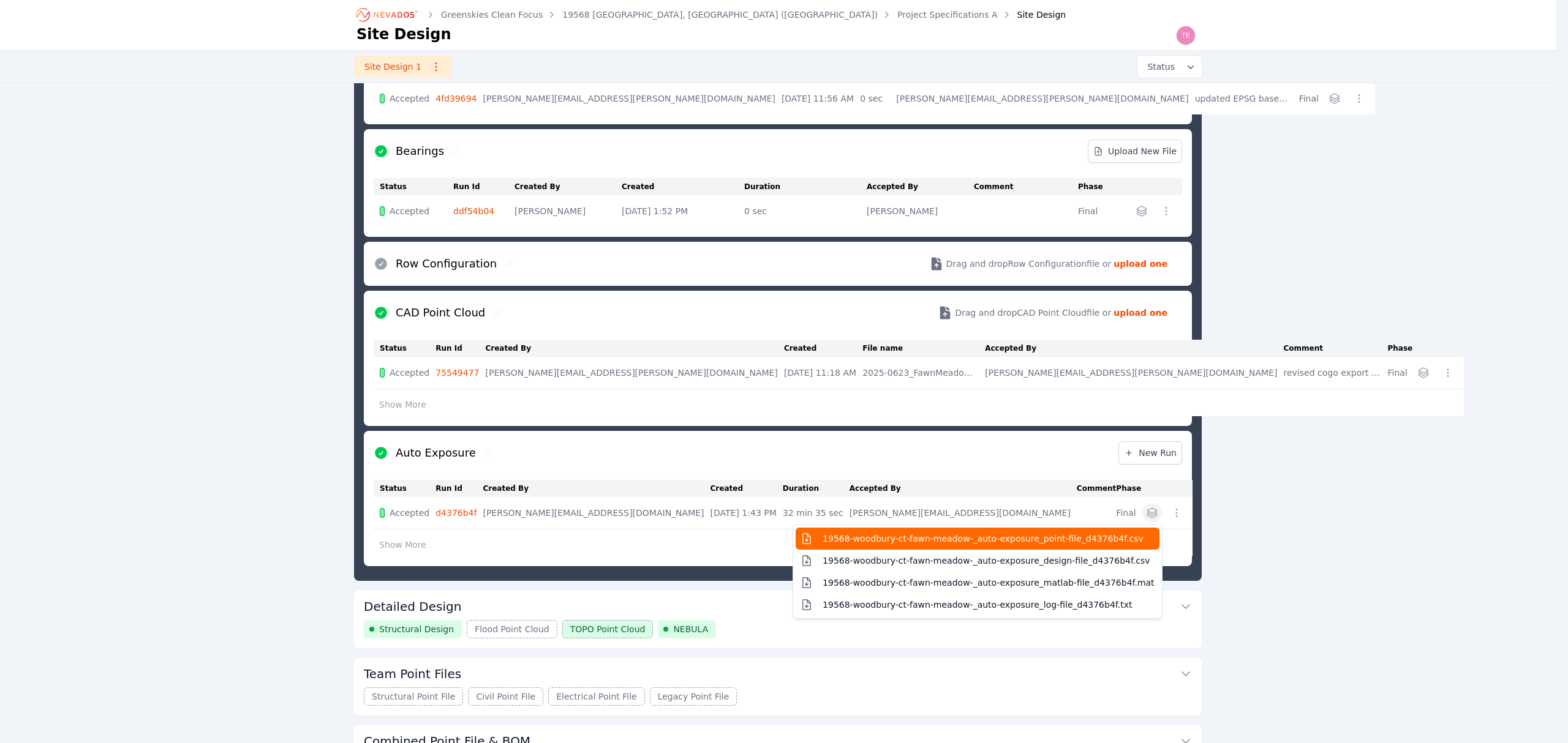
click at [1086, 542] on span "19568-woodbury-ct-fawn-meadow-_auto-exposure_point-file_d4376b4f.csv" at bounding box center [983, 539] width 321 height 12
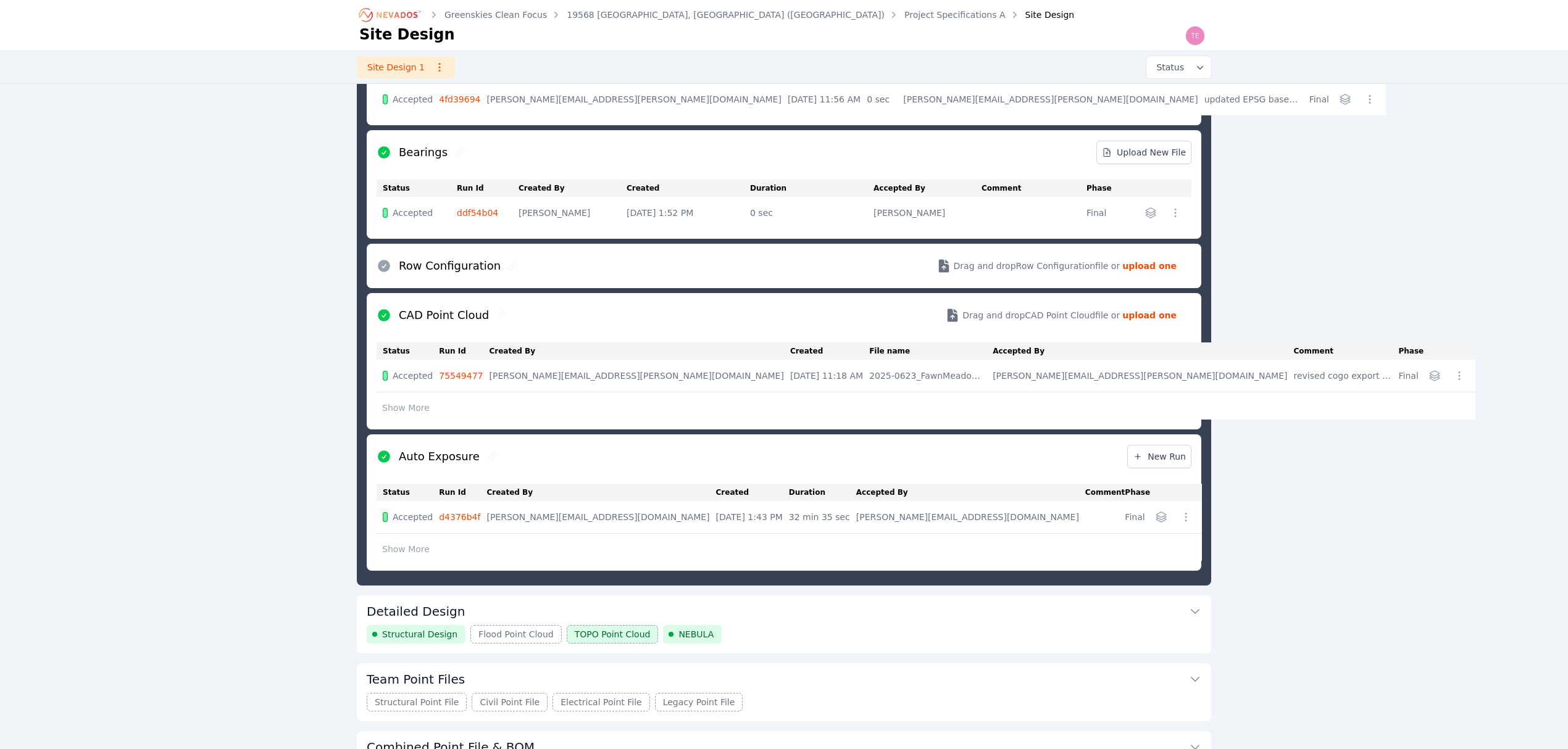
scroll to position [67, 0]
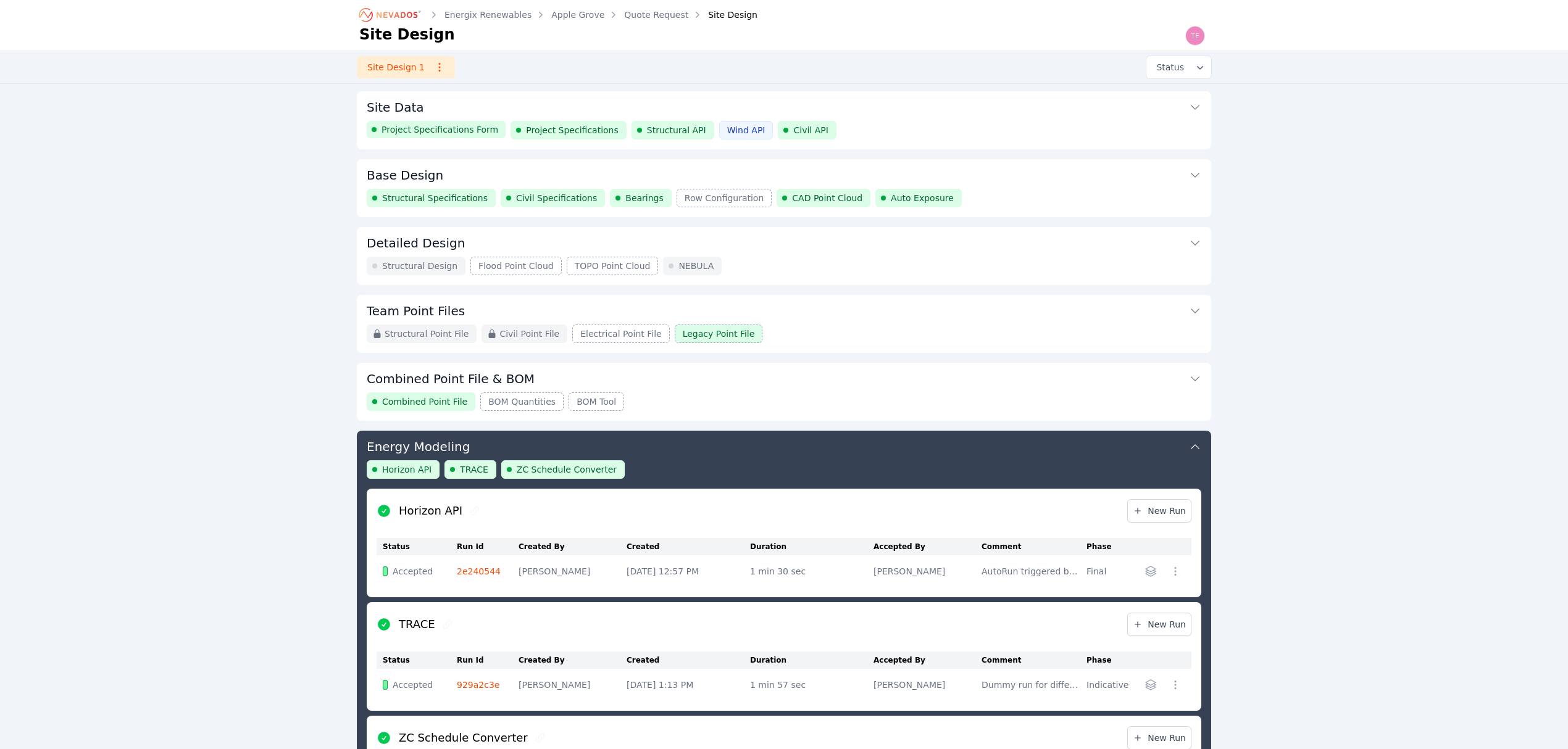
scroll to position [208, 0]
